Goal: Information Seeking & Learning: Learn about a topic

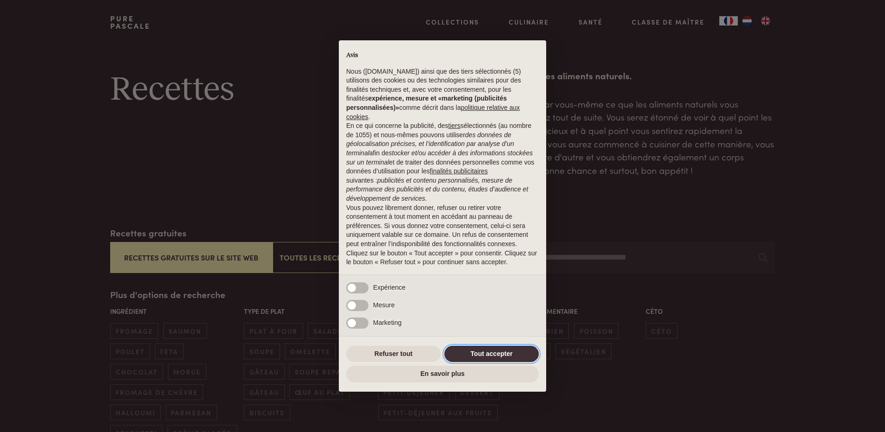
click at [487, 355] on button "Tout accepter" at bounding box center [492, 353] width 94 height 17
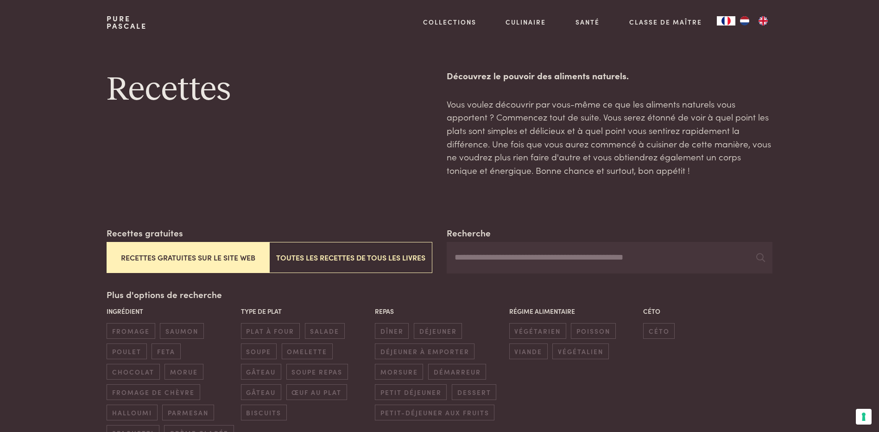
click at [176, 256] on button "Recettes gratuites sur le site web" at bounding box center [188, 257] width 163 height 31
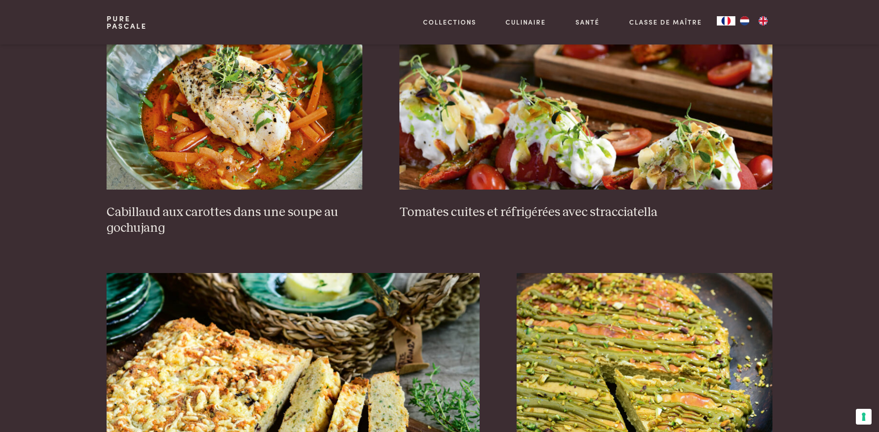
scroll to position [659, 0]
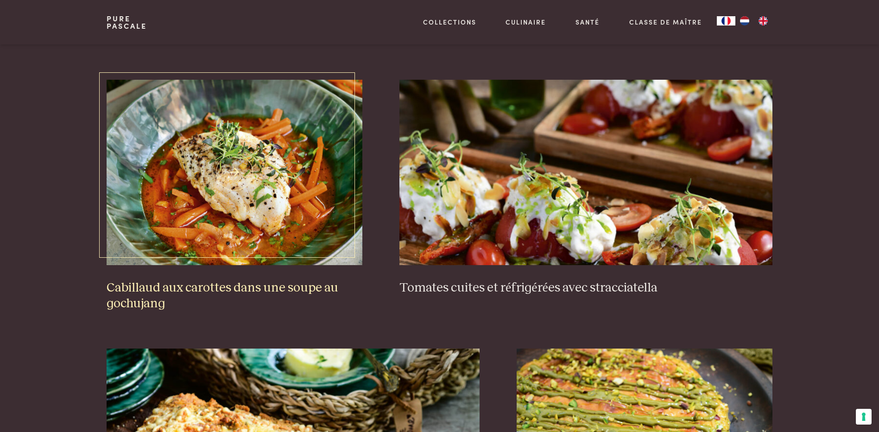
click at [237, 184] on img at bounding box center [235, 172] width 256 height 185
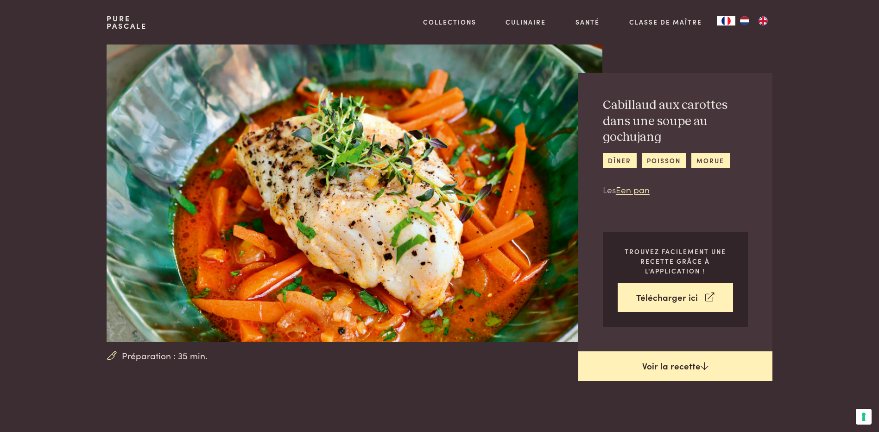
click at [659, 369] on link "Voir la recette" at bounding box center [675, 366] width 194 height 30
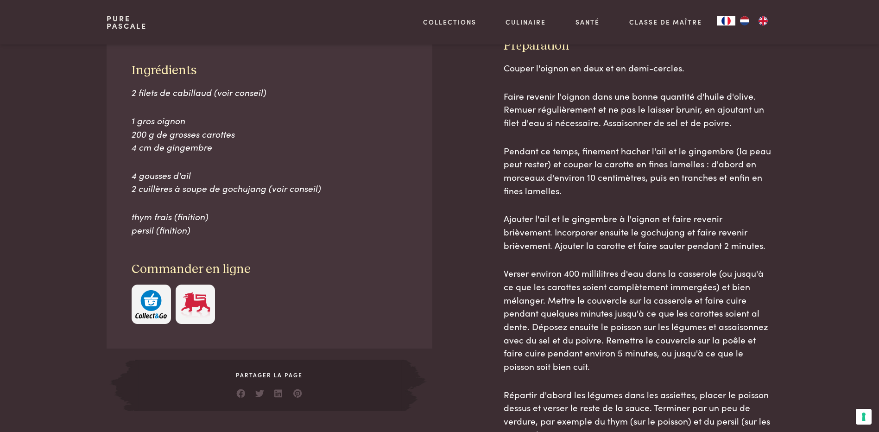
scroll to position [429, 0]
